Goal: Task Accomplishment & Management: Use online tool/utility

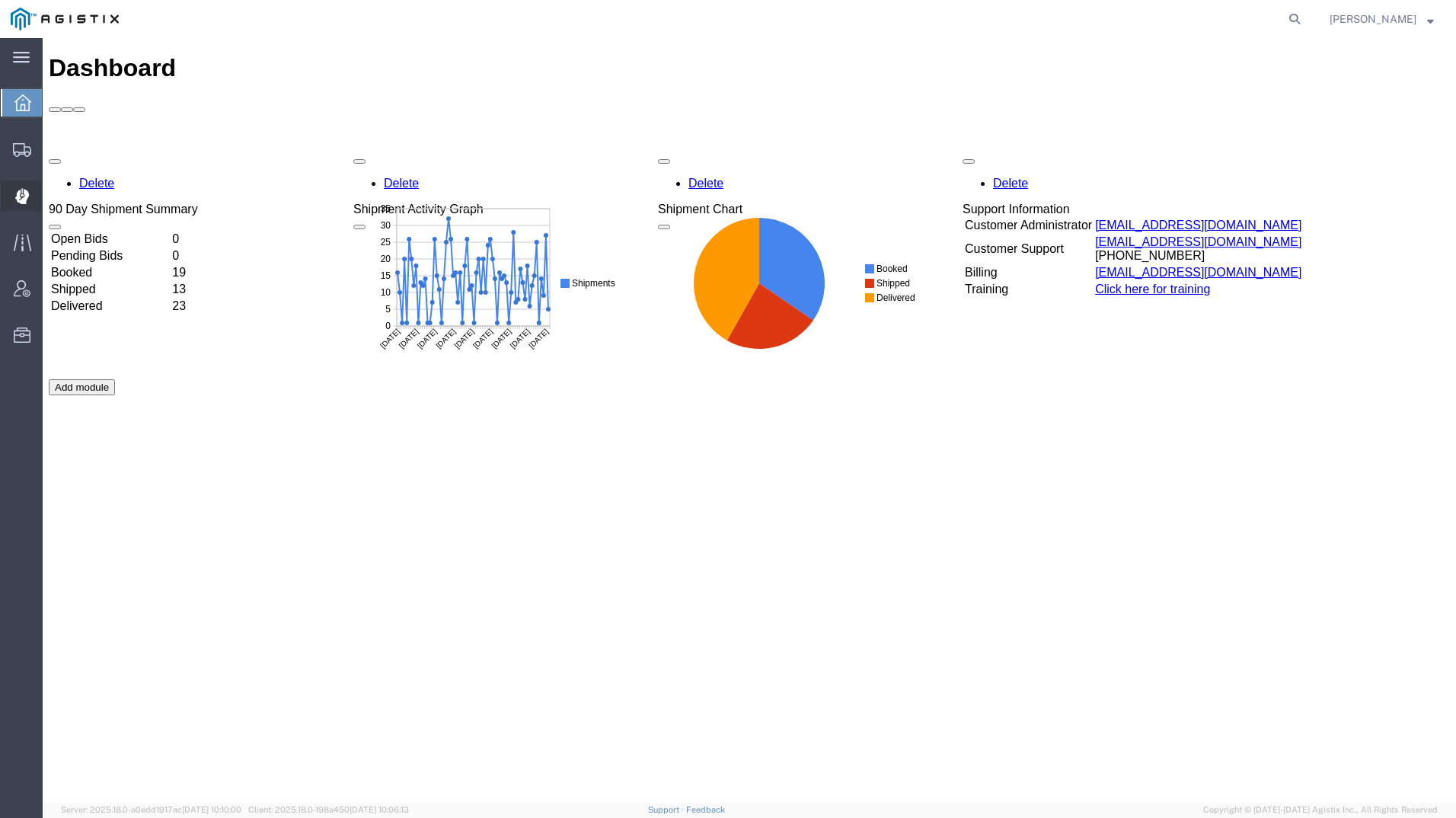
click at [28, 194] on icon at bounding box center [21, 196] width 14 height 15
